Goal: Find specific page/section: Find specific page/section

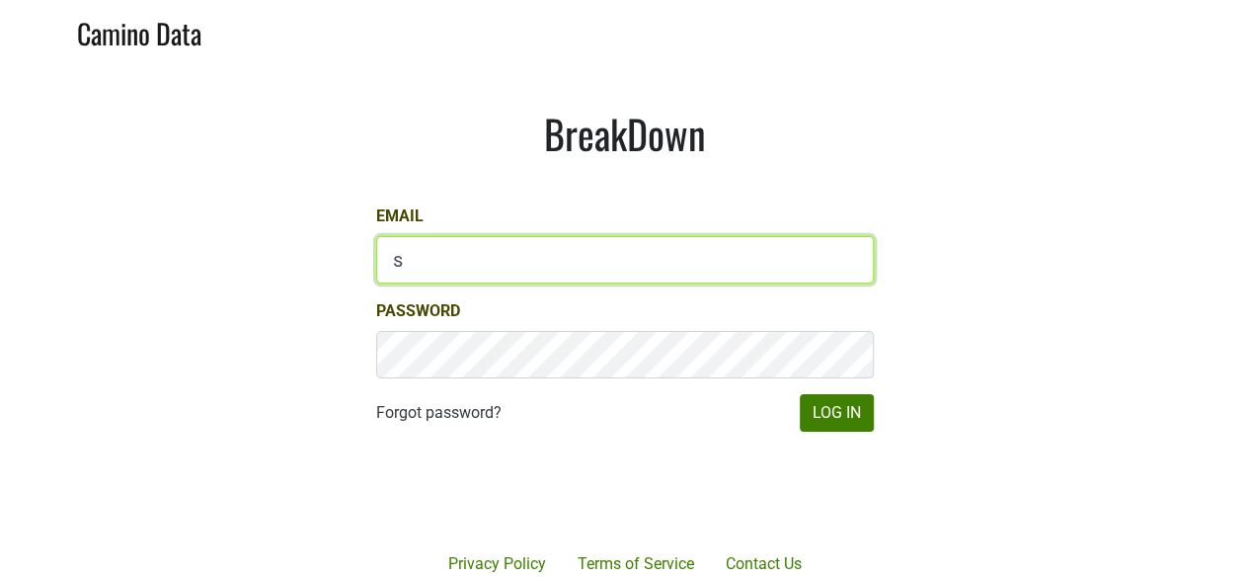
click at [430, 265] on input "s" at bounding box center [625, 259] width 498 height 47
type input "sbeer@truenorthwines.com"
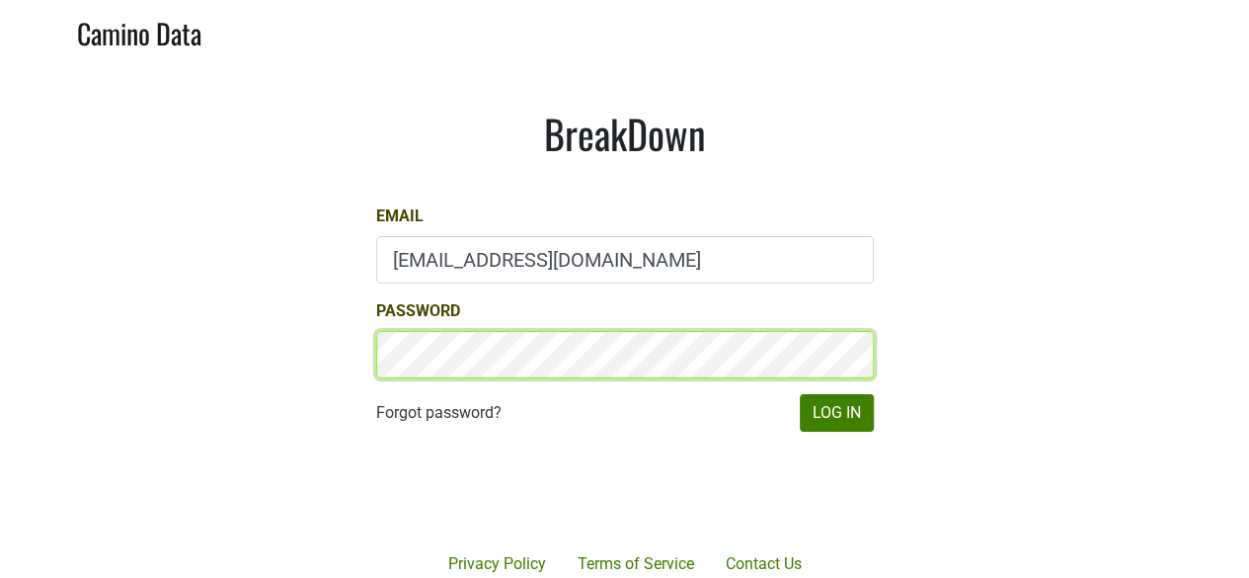
click at [800, 394] on button "Log In" at bounding box center [837, 413] width 74 height 38
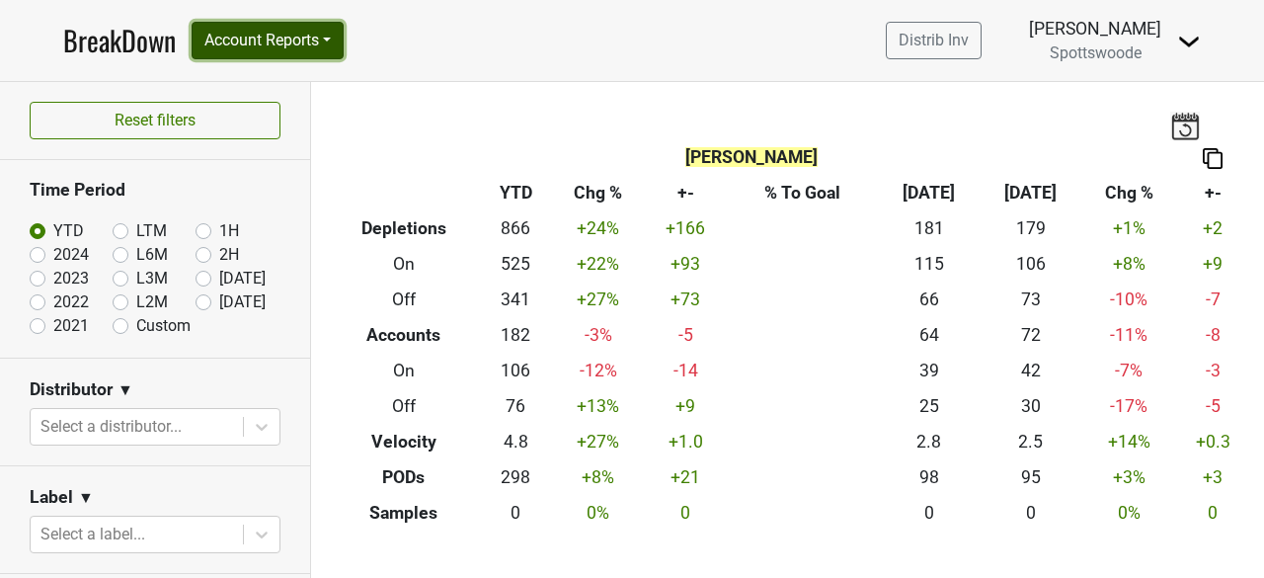
click at [288, 37] on button "Account Reports" at bounding box center [268, 41] width 152 height 38
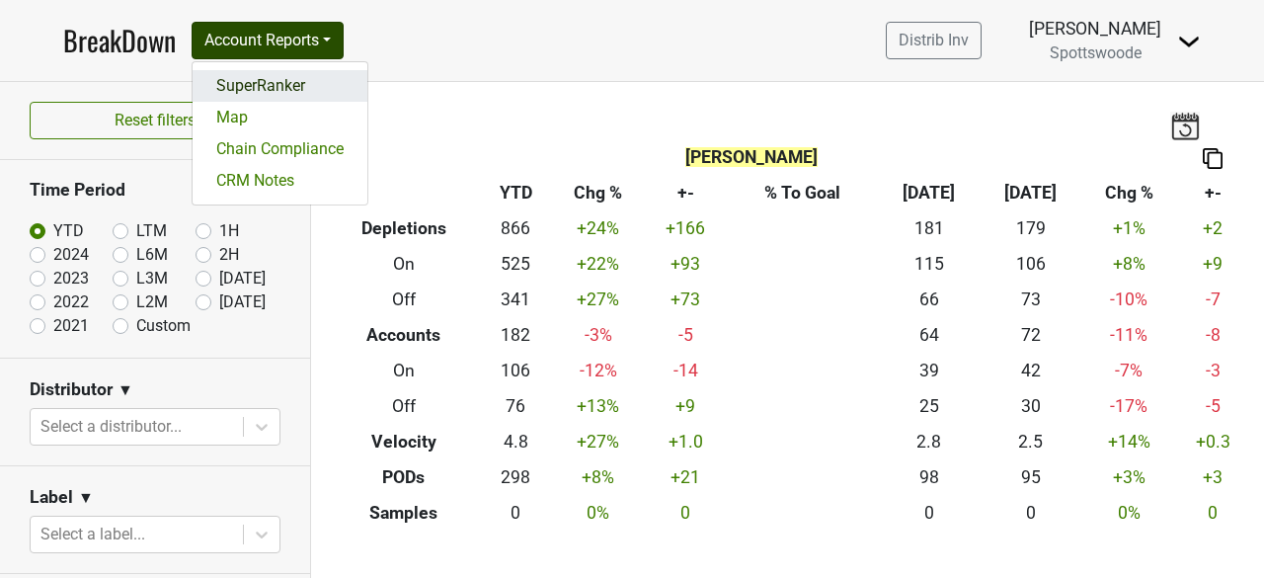
click at [269, 80] on link "SuperRanker" at bounding box center [280, 86] width 175 height 32
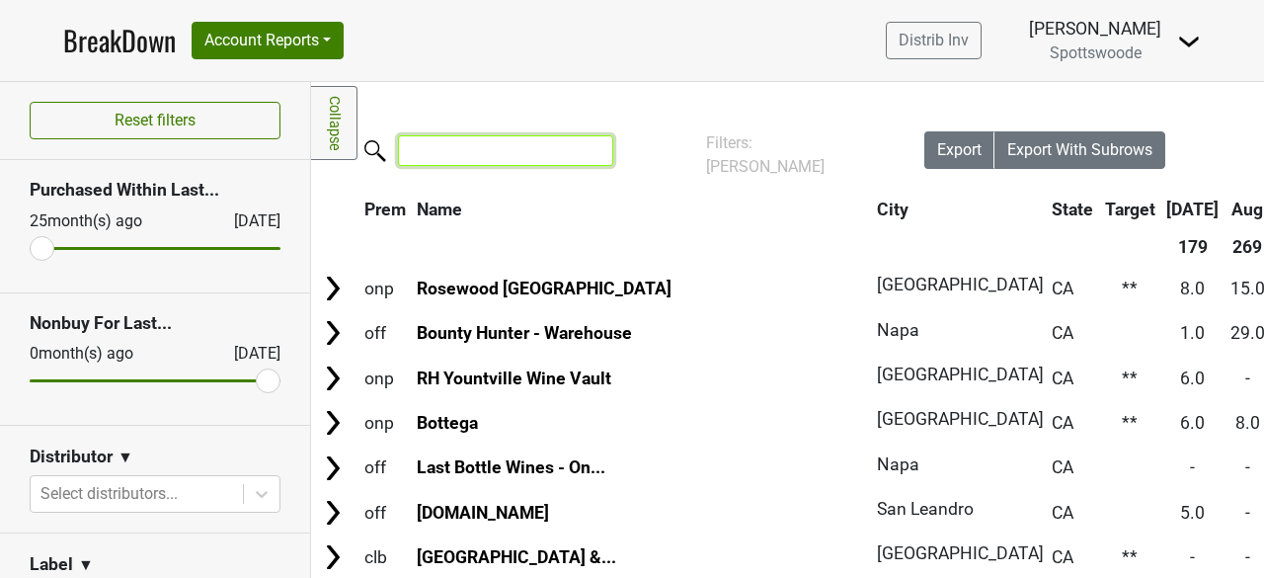
click at [466, 149] on input "search" at bounding box center [505, 150] width 215 height 31
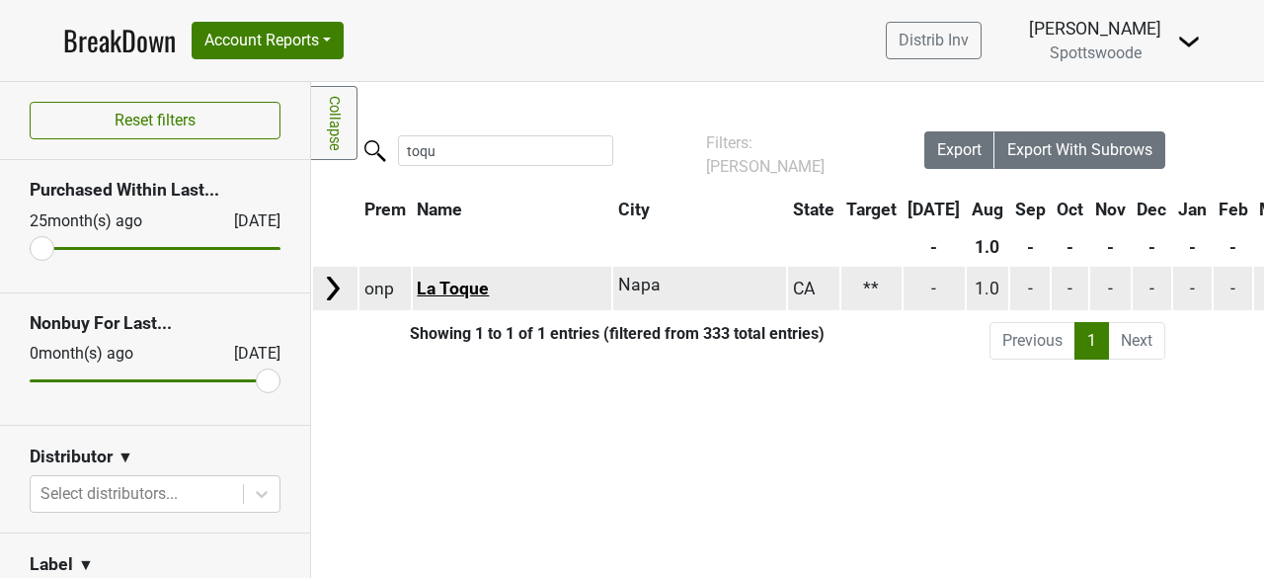
click at [450, 291] on link "La Toque" at bounding box center [453, 288] width 72 height 20
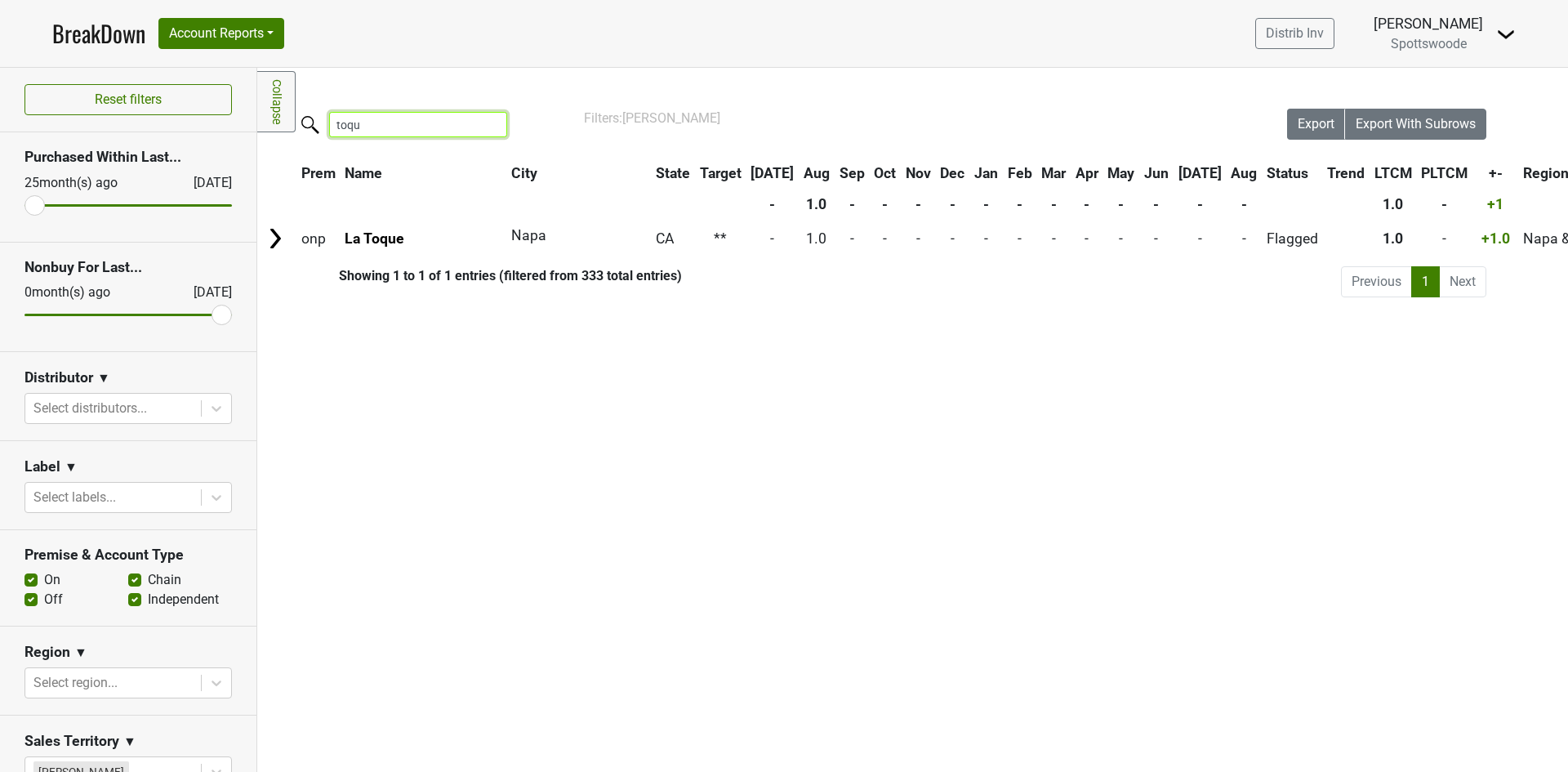
click at [402, 124] on input "toqu" at bounding box center [418, 124] width 178 height 26
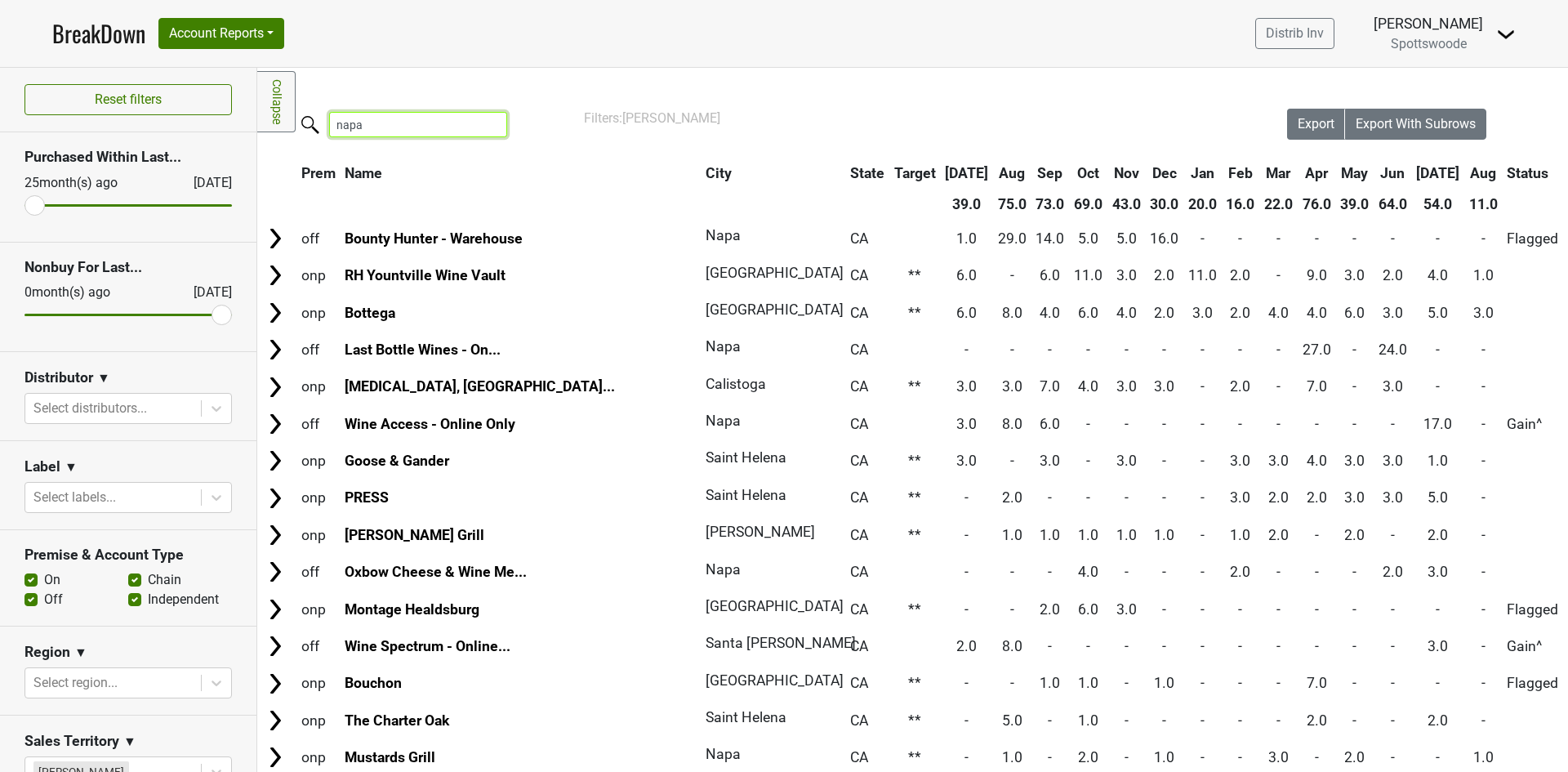
type input "napa"
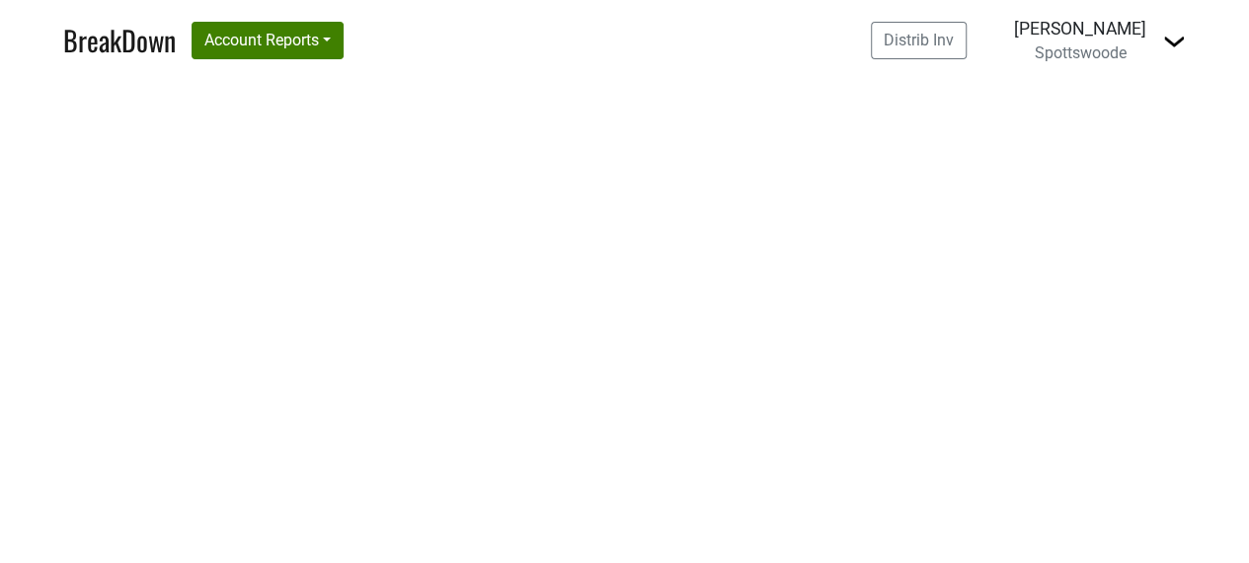
select select "CA"
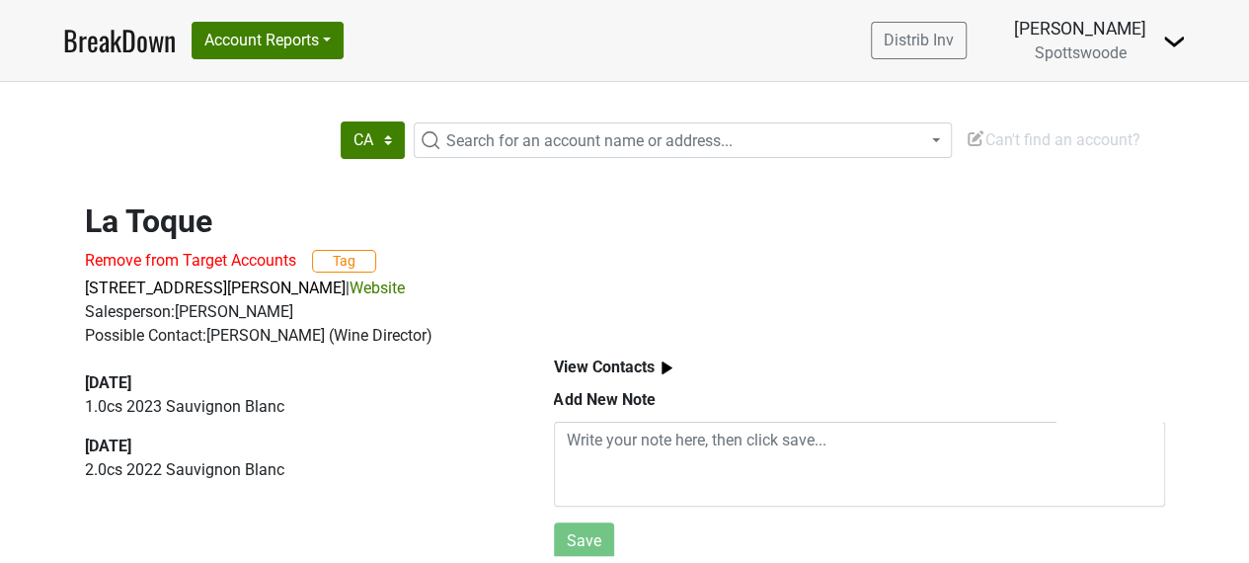
scroll to position [15, 0]
